Goal: Information Seeking & Learning: Learn about a topic

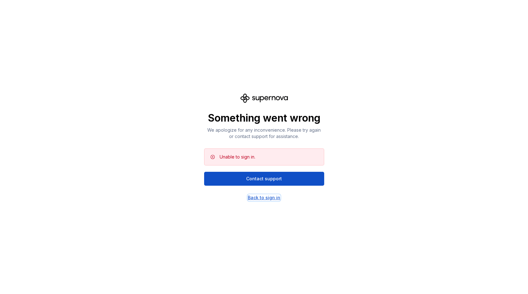
click at [260, 195] on div "Back to sign in" at bounding box center [264, 198] width 33 height 6
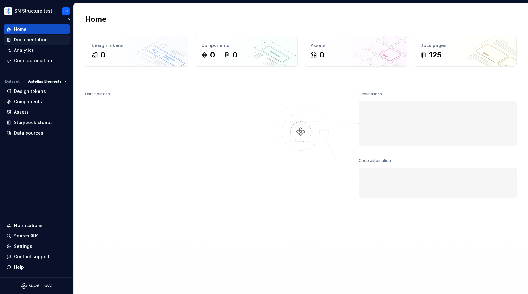
click at [32, 43] on div "Documentation" at bounding box center [31, 40] width 34 height 6
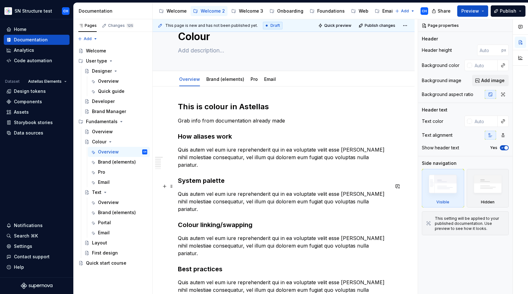
scroll to position [27, 0]
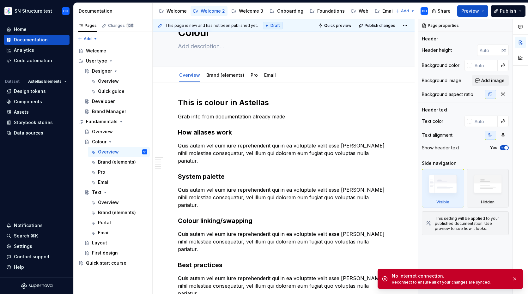
click at [136, 9] on div "Documentation" at bounding box center [114, 11] width 71 height 6
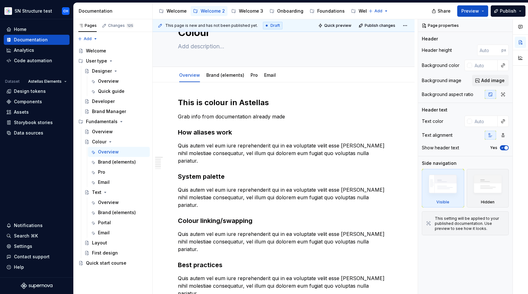
type textarea "*"
